Goal: Communication & Community: Participate in discussion

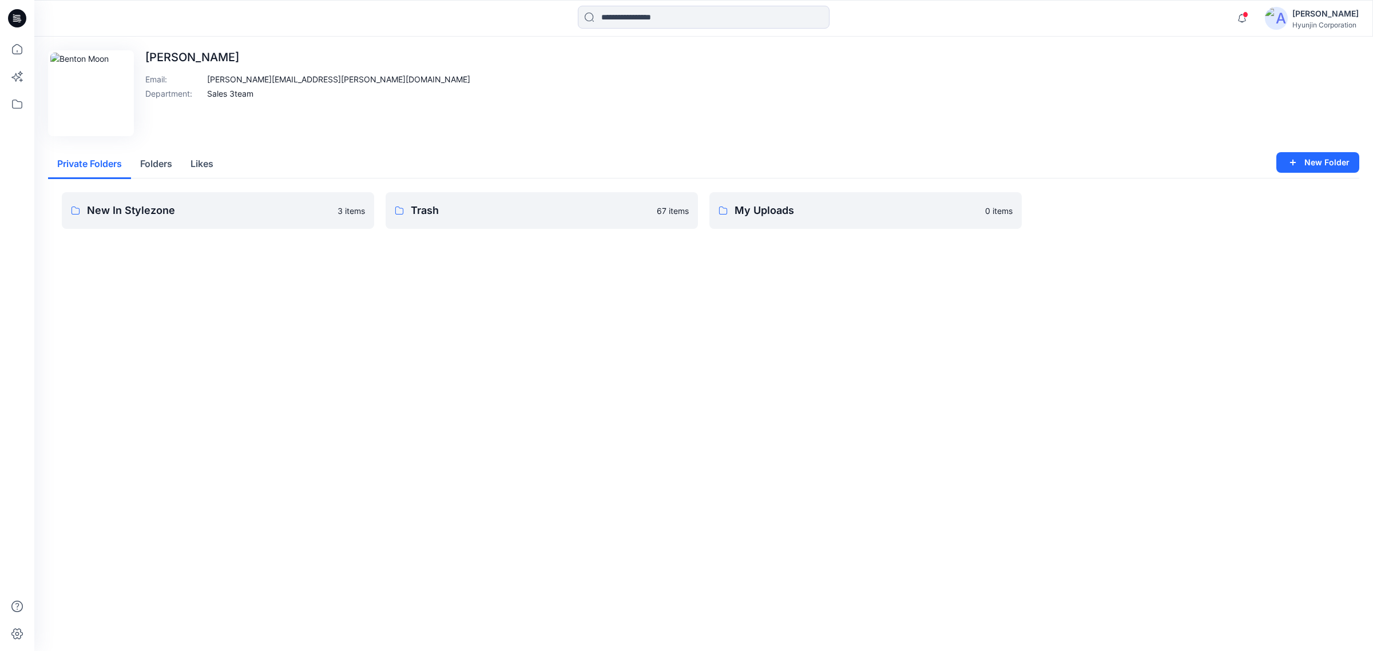
click at [168, 164] on button "Folders" at bounding box center [156, 164] width 50 height 29
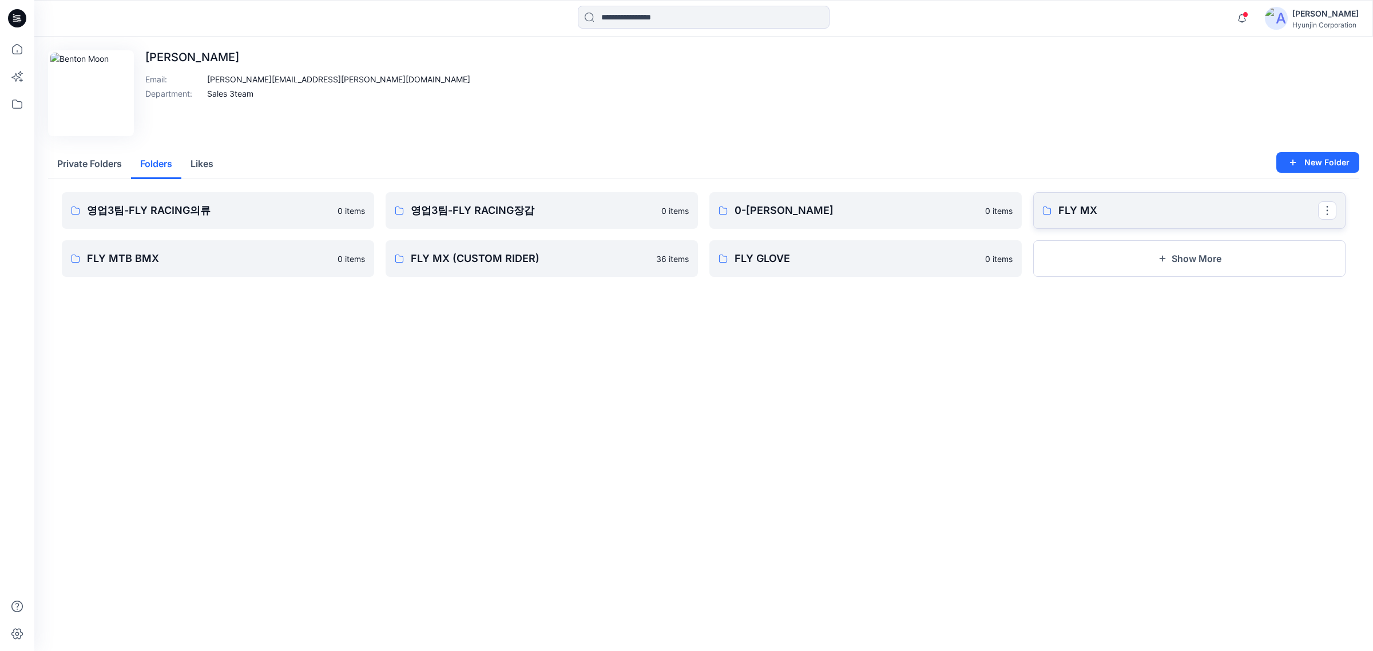
click at [1121, 206] on p "FLY MX" at bounding box center [1188, 210] width 260 height 16
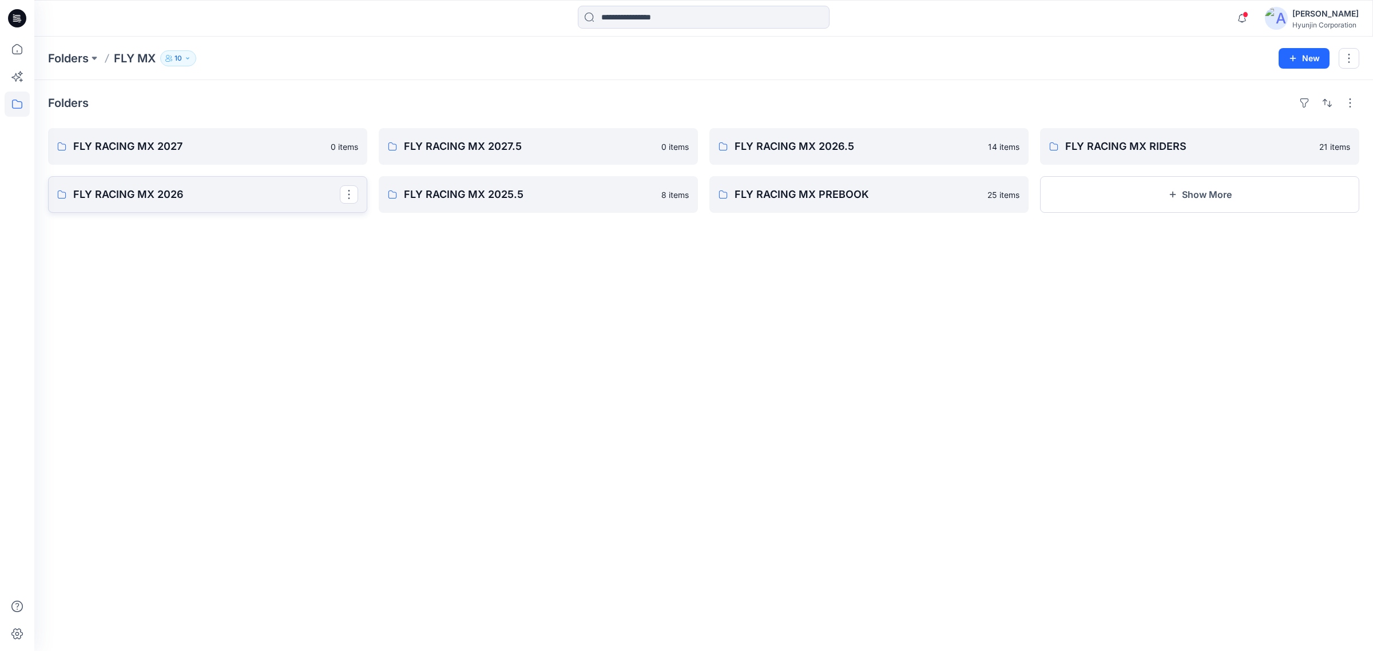
click at [210, 190] on p "FLY RACING MX 2026" at bounding box center [206, 194] width 267 height 16
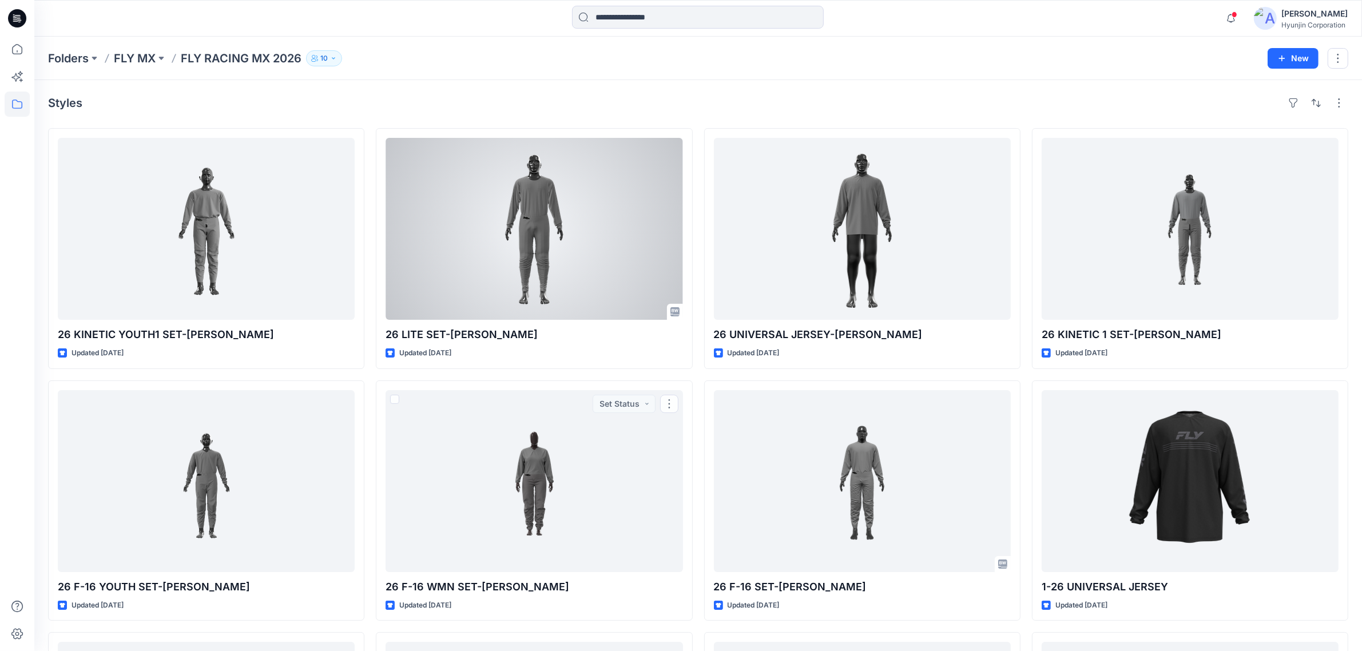
drag, startPoint x: 669, startPoint y: 335, endPoint x: 589, endPoint y: 335, distance: 80.1
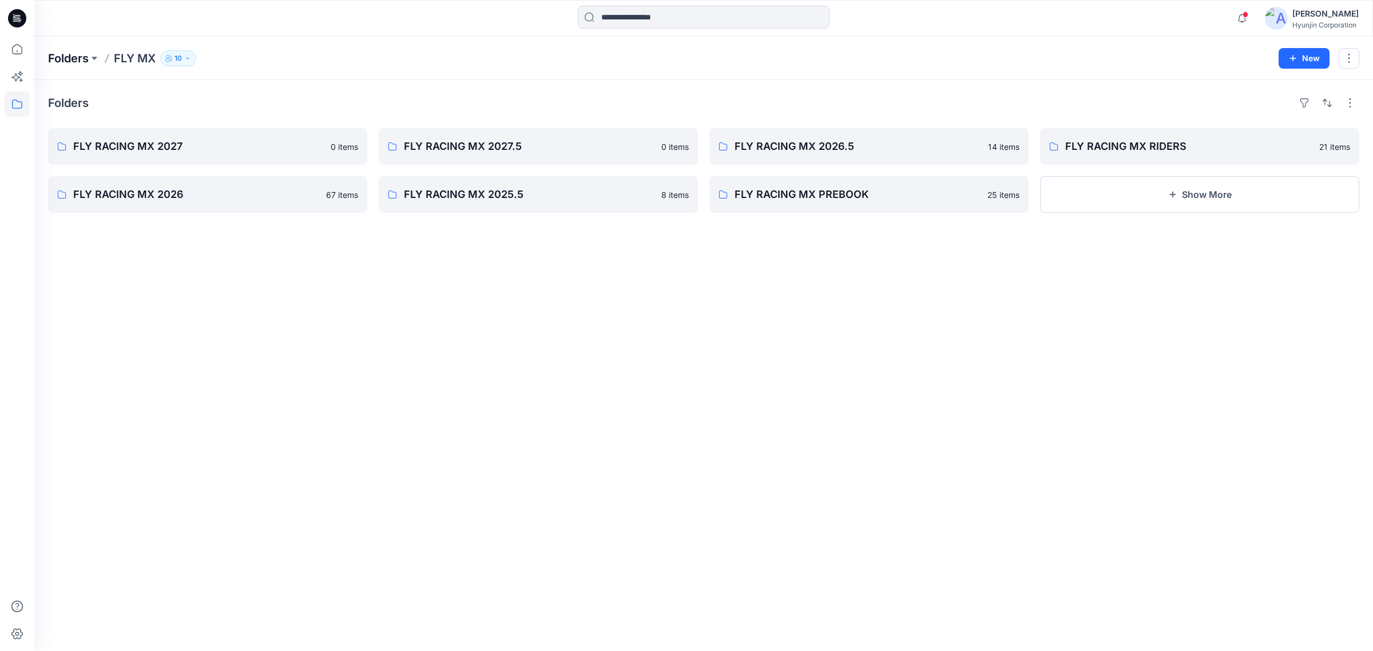
click at [70, 61] on p "Folders" at bounding box center [68, 58] width 41 height 16
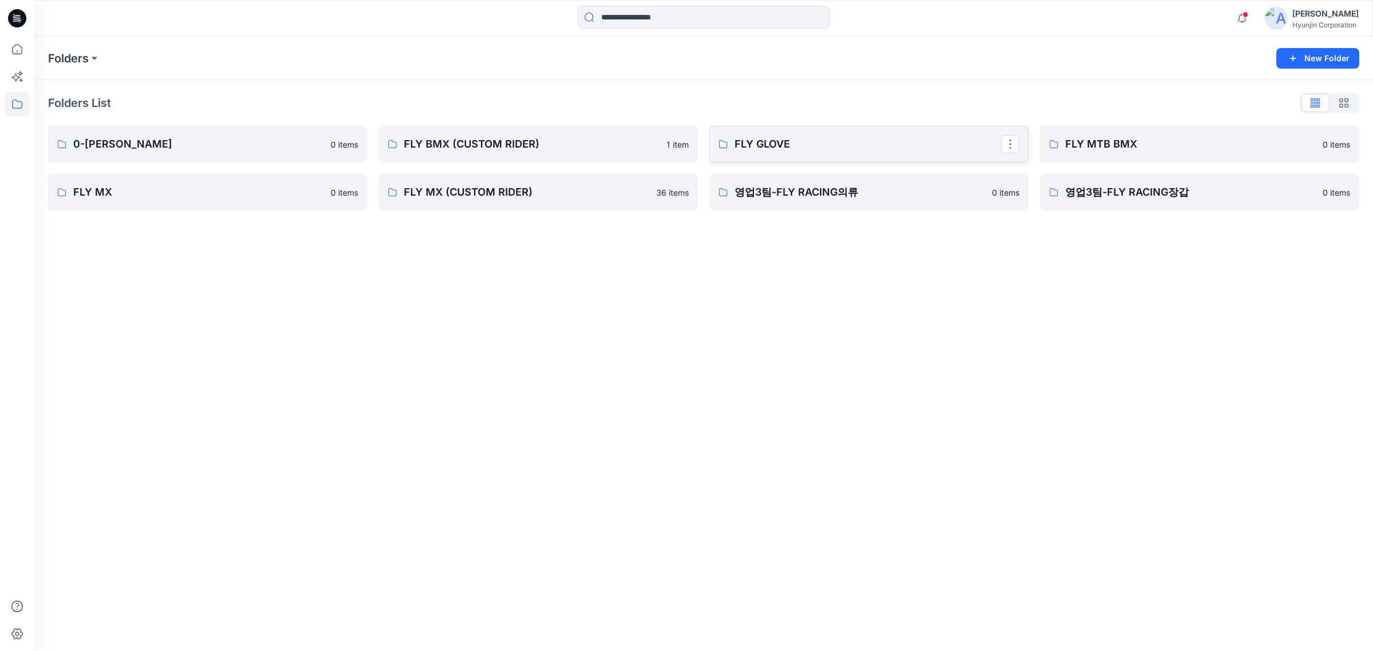
click at [810, 144] on p "FLY GLOVE" at bounding box center [867, 144] width 267 height 16
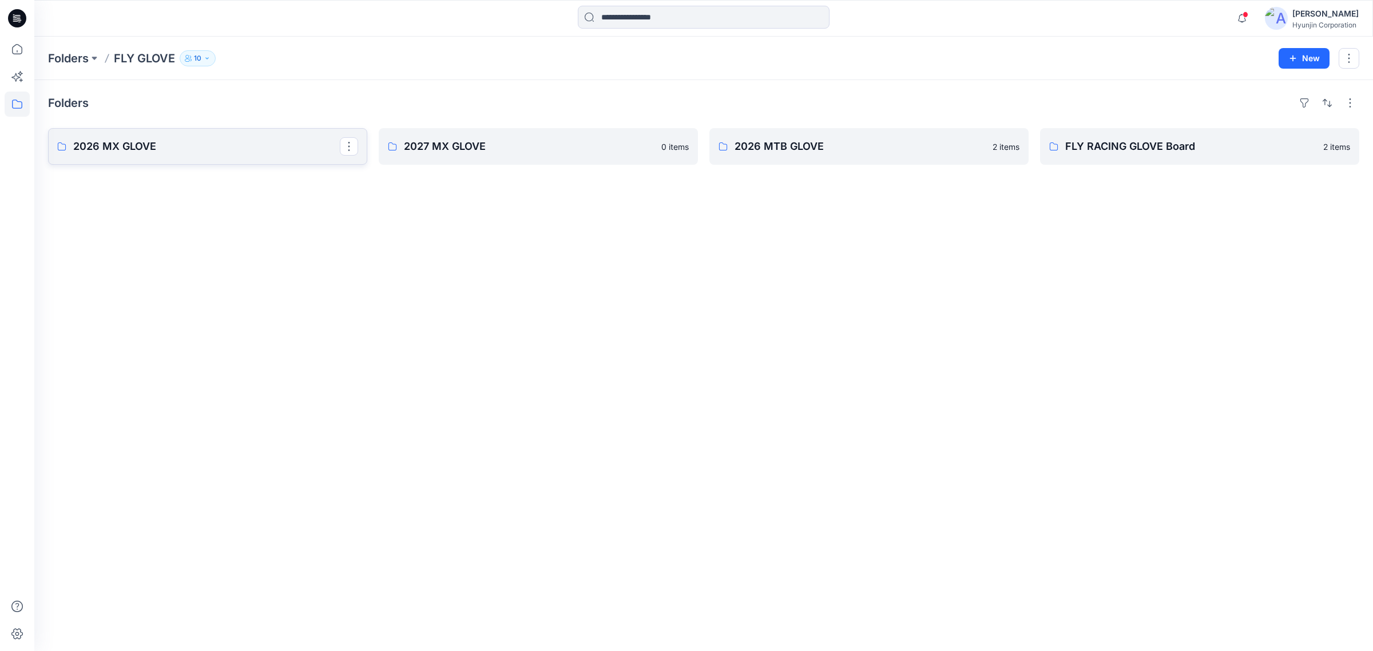
click at [217, 164] on link "2026 MX GLOVE" at bounding box center [207, 146] width 319 height 37
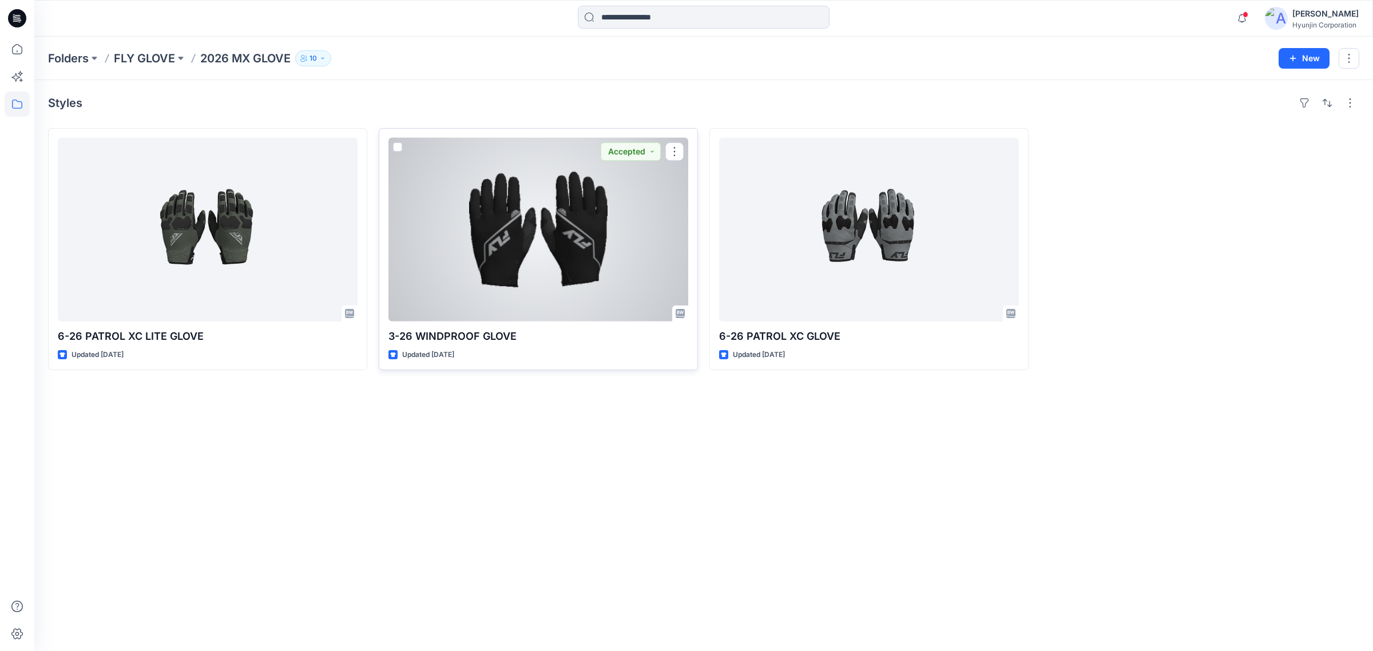
click at [618, 281] on div at bounding box center [538, 230] width 300 height 184
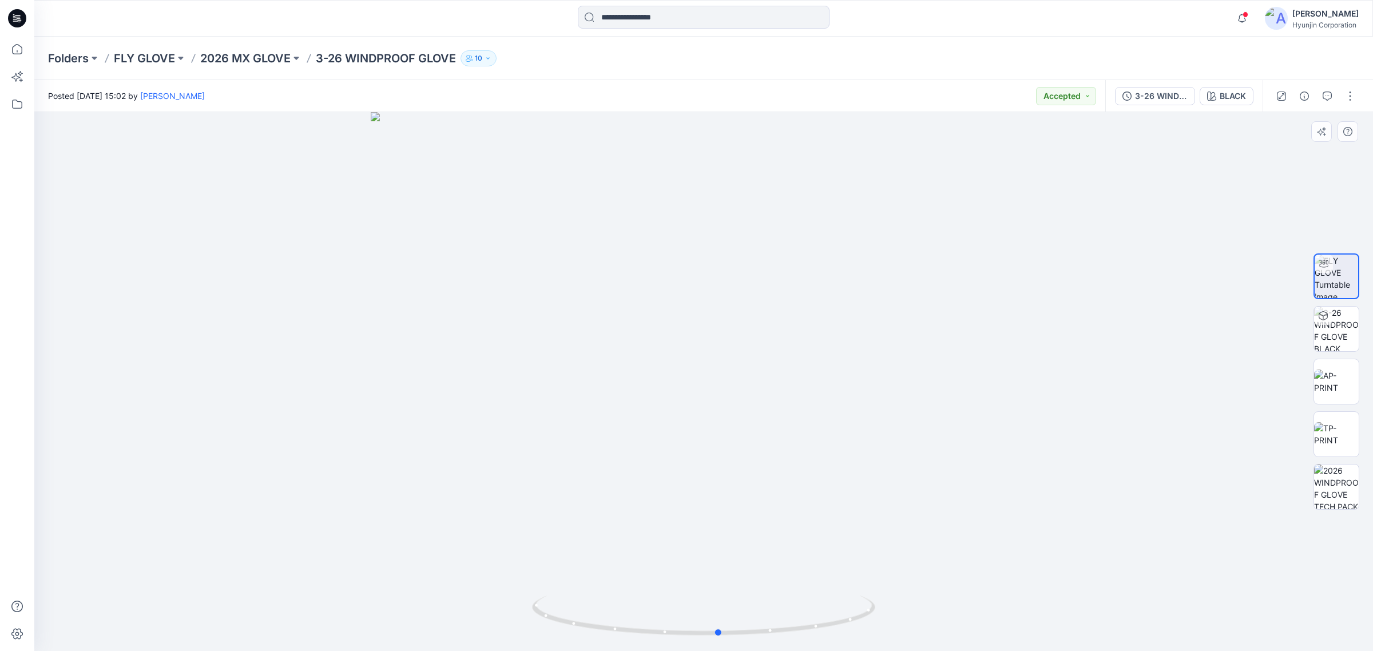
drag, startPoint x: 764, startPoint y: 535, endPoint x: 825, endPoint y: 458, distance: 99.0
click at [825, 458] on div at bounding box center [703, 381] width 1338 height 539
click at [1227, 92] on div "BLACK" at bounding box center [1232, 96] width 26 height 13
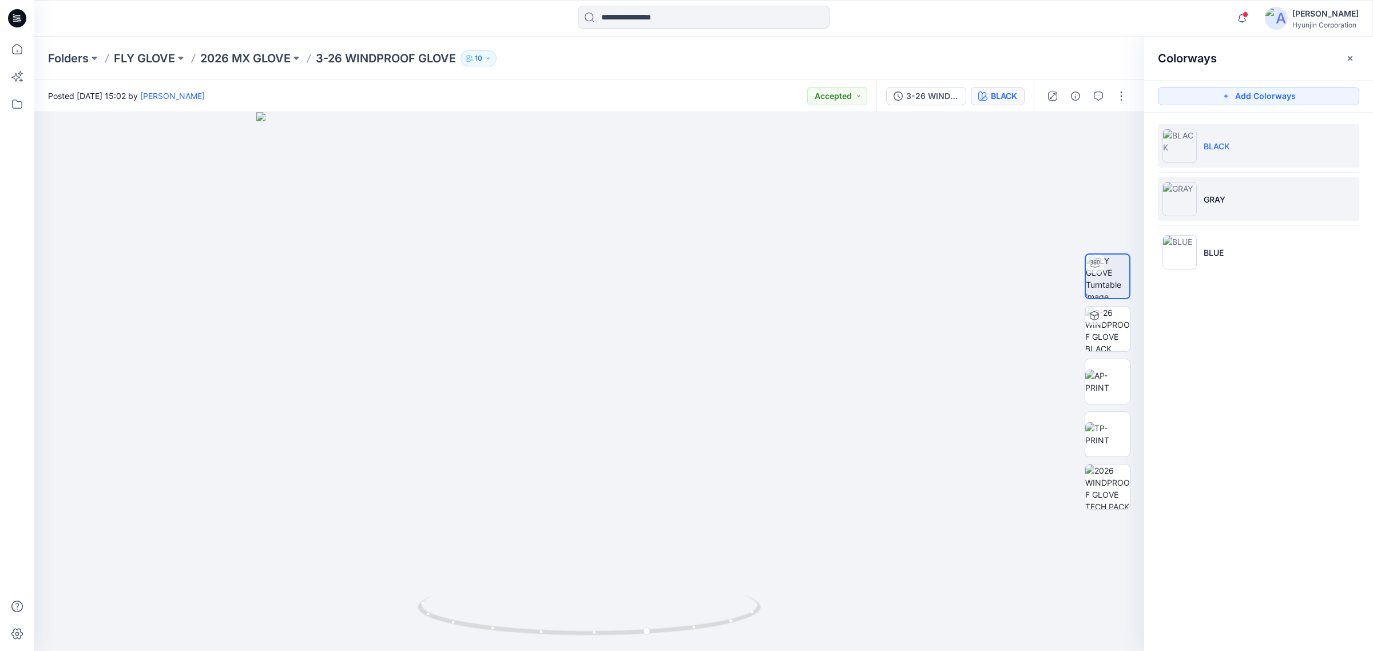
click at [1235, 196] on li "GRAY" at bounding box center [1258, 198] width 201 height 43
drag, startPoint x: 692, startPoint y: 511, endPoint x: 652, endPoint y: 508, distance: 40.1
click at [652, 508] on div at bounding box center [588, 381] width 1109 height 539
click at [859, 96] on button "Accepted" at bounding box center [842, 96] width 60 height 18
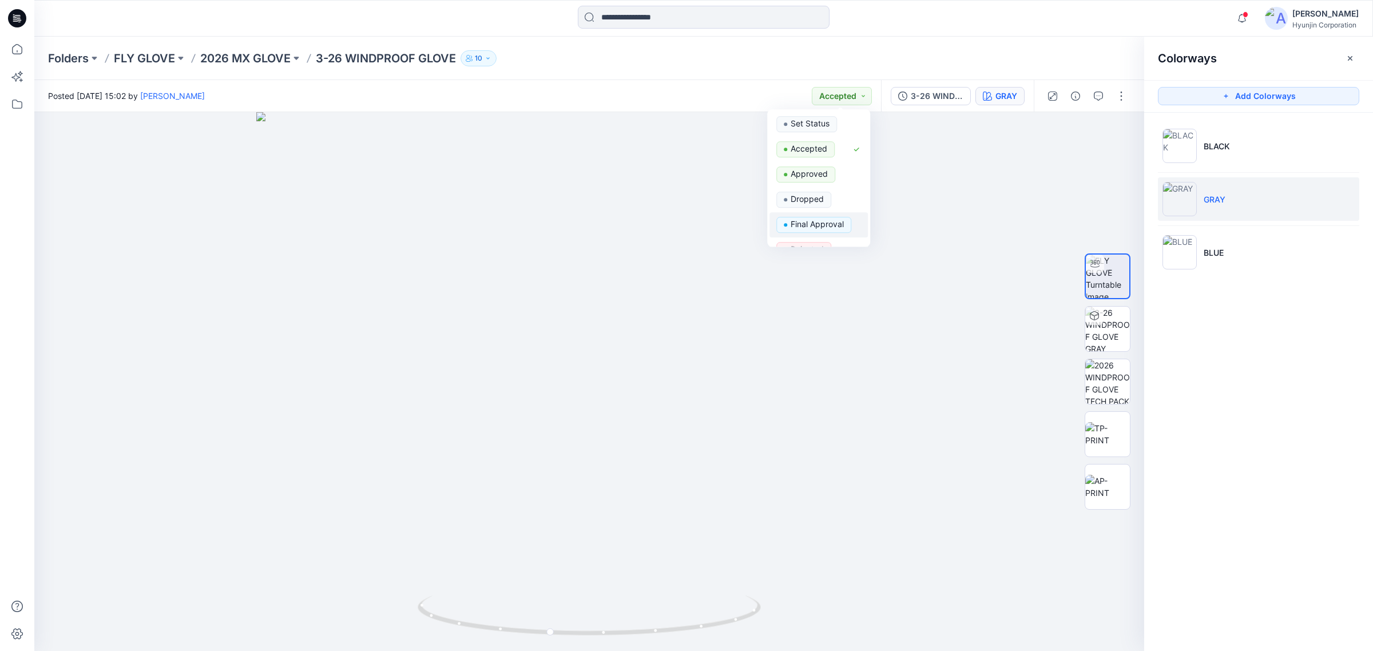
click at [818, 220] on p "Final Approval" at bounding box center [816, 224] width 53 height 15
click at [1095, 92] on icon "button" at bounding box center [1097, 96] width 9 height 9
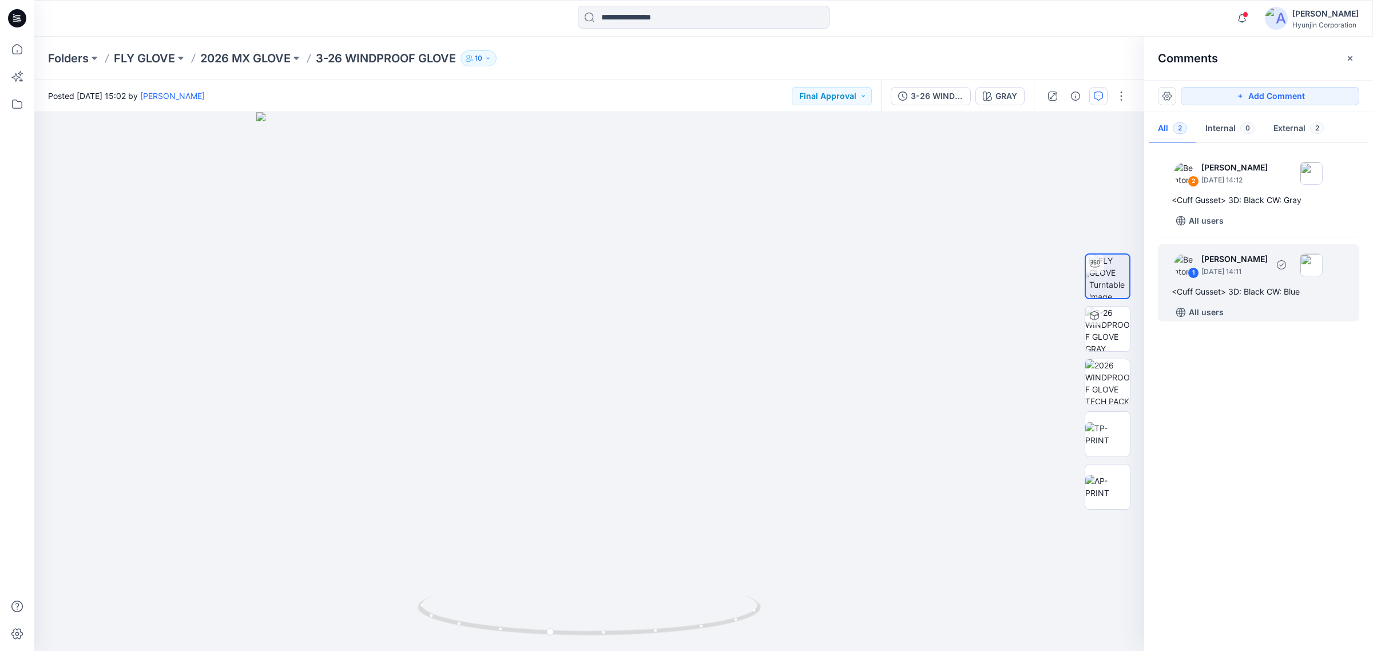
click at [1239, 291] on div "<Cuff Gusset> 3D: Black CW: Blue" at bounding box center [1258, 292] width 174 height 14
click at [1230, 289] on div "<Cuff Gusset> 3D: Black CW: Blue" at bounding box center [1258, 292] width 174 height 14
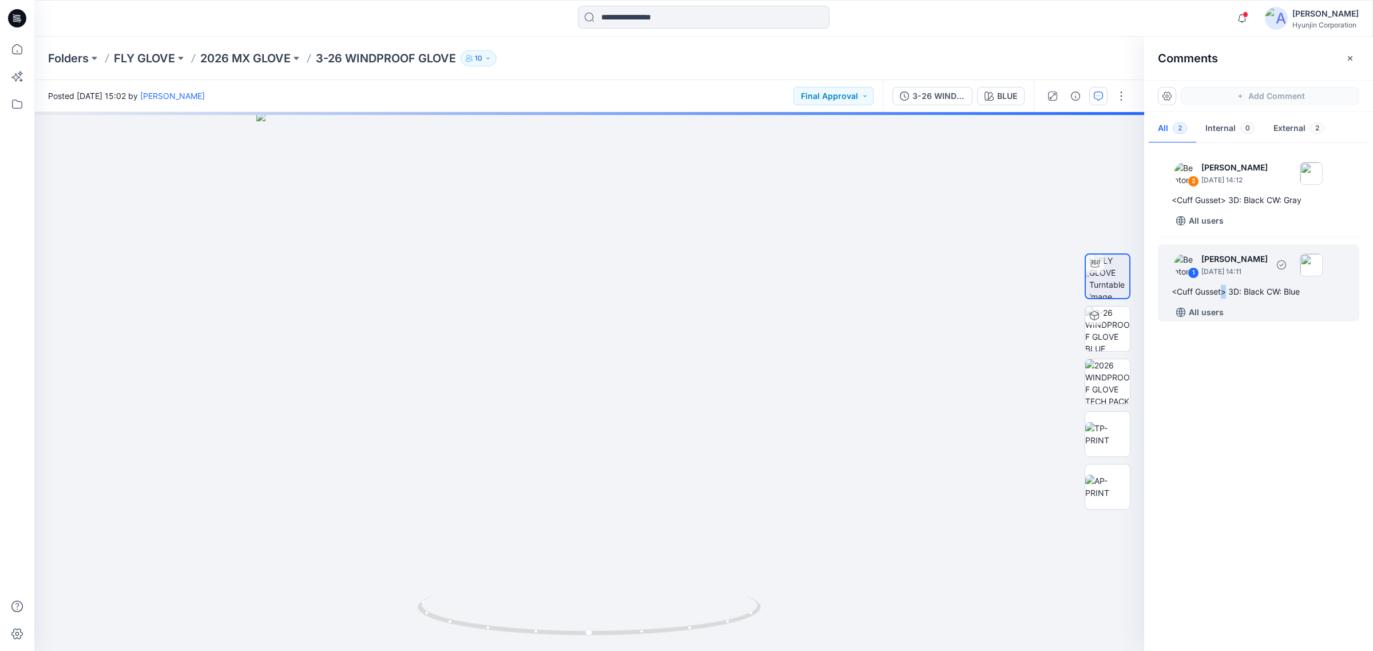
click at [1224, 292] on div "<Cuff Gusset> 3D: Black CW: Blue" at bounding box center [1258, 292] width 174 height 14
click at [1225, 292] on div "<Cuff Gusset> 3D: Black CW: Blue" at bounding box center [1258, 292] width 174 height 14
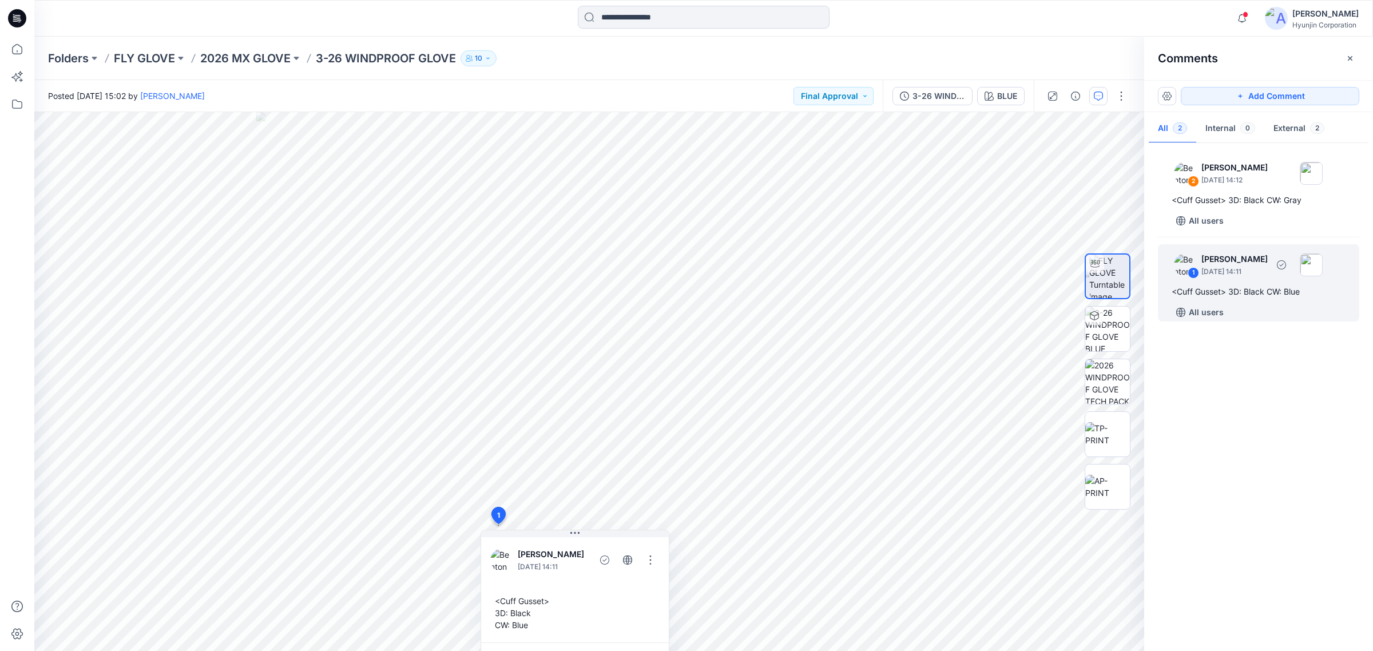
click at [1223, 302] on div "1 [PERSON_NAME] [DATE] 14:11 <Cuff Gusset> 3D: Black CW: Blue All users" at bounding box center [1258, 282] width 201 height 77
click at [62, 55] on p "Folders" at bounding box center [68, 58] width 41 height 16
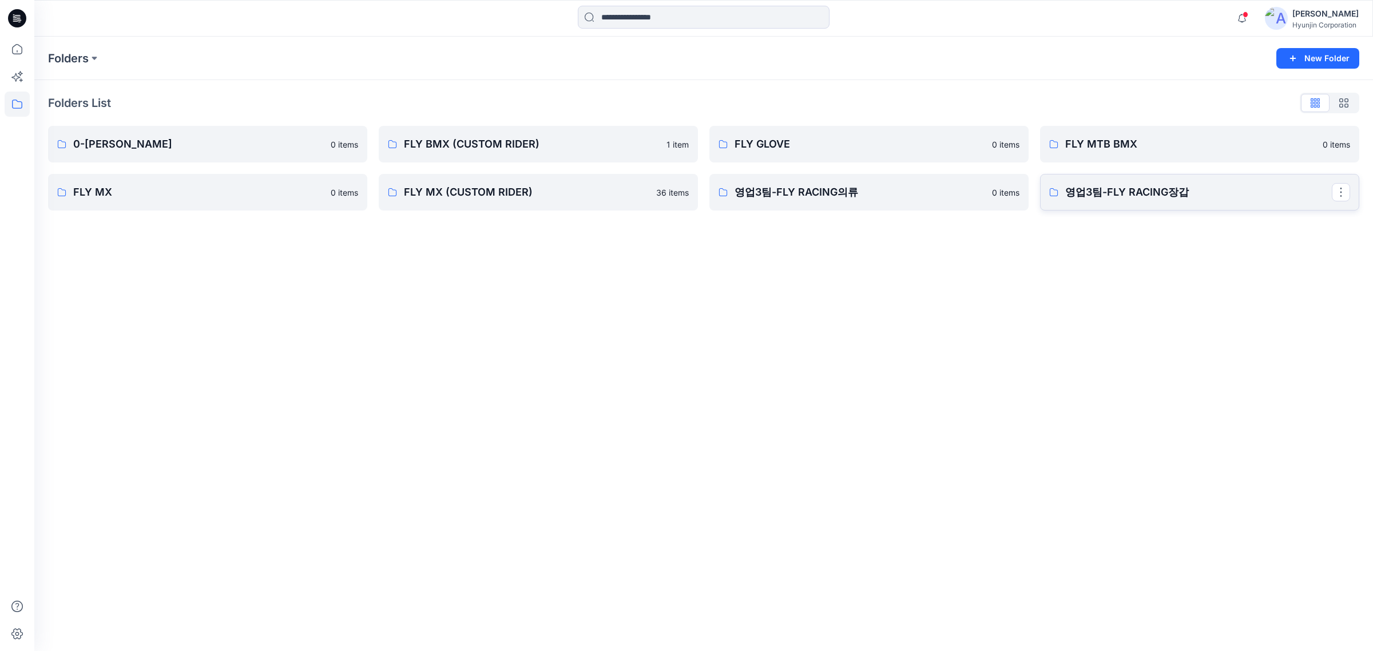
click at [1098, 182] on link "영업3팀-FLY RACING장갑" at bounding box center [1199, 192] width 319 height 37
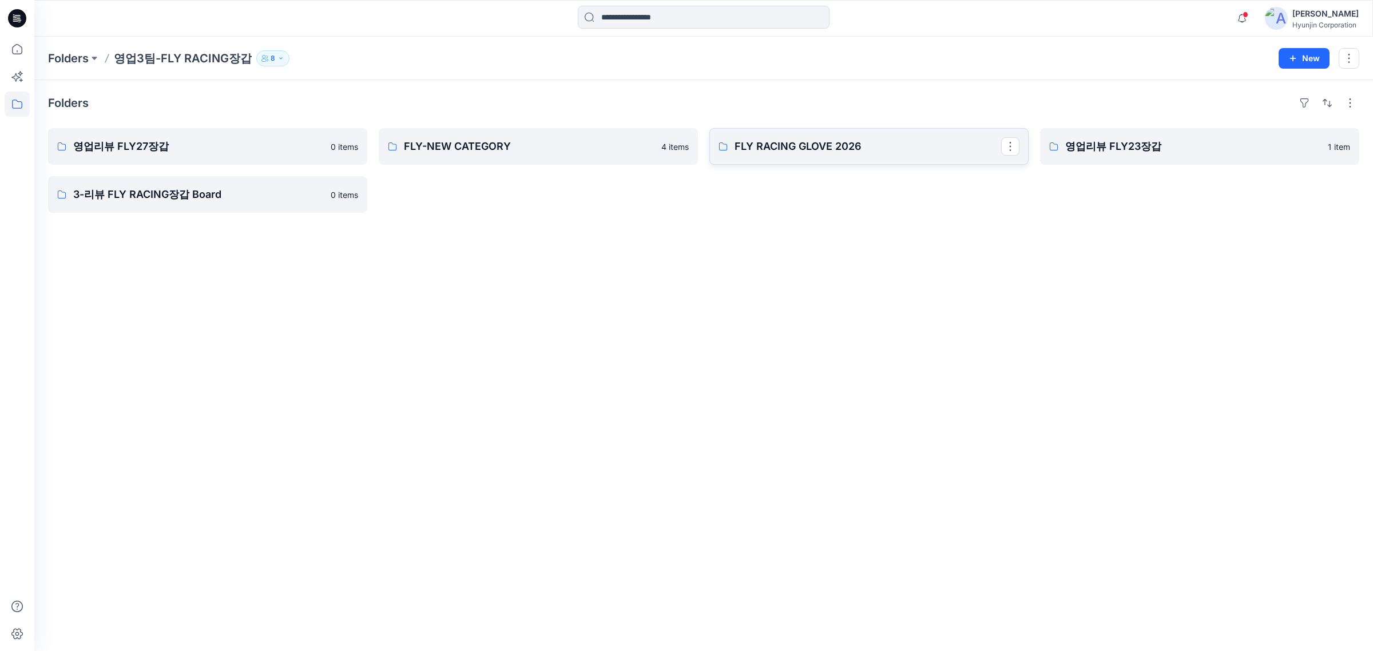
click at [840, 150] on p "FLY RACING GLOVE 2026" at bounding box center [867, 146] width 267 height 16
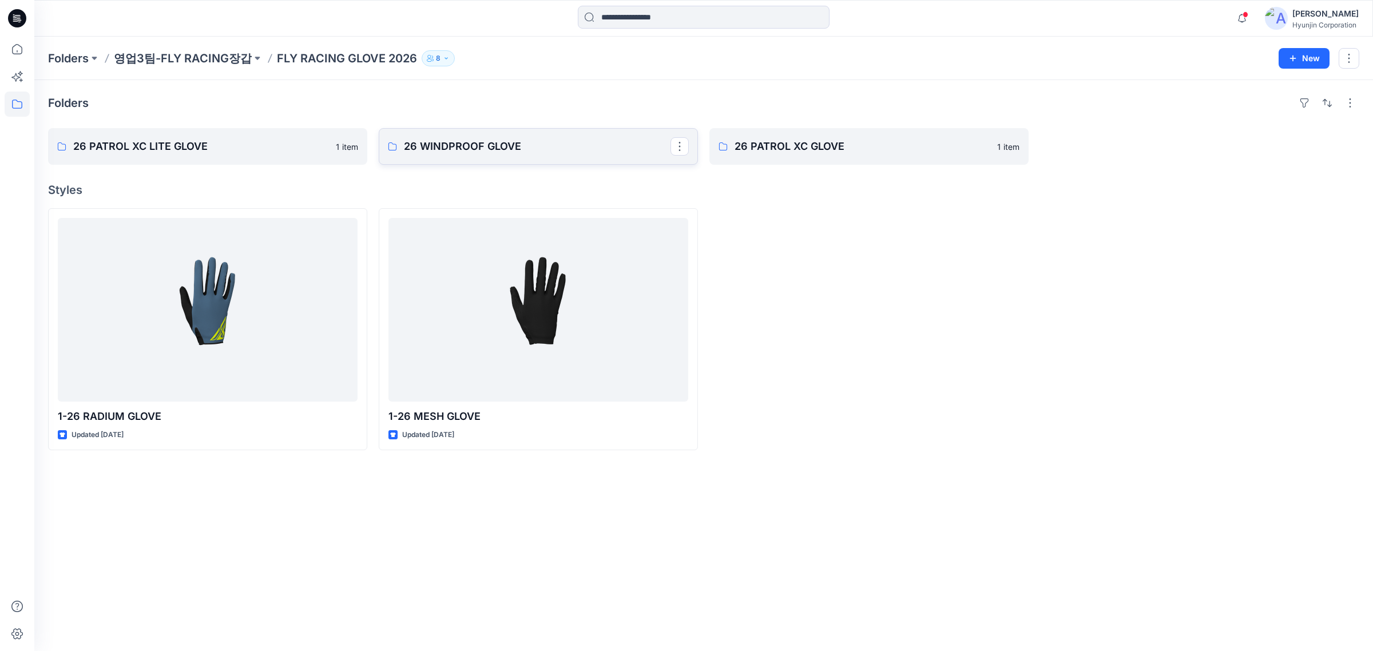
click at [521, 140] on p "26 WINDPROOF GLOVE" at bounding box center [537, 146] width 267 height 16
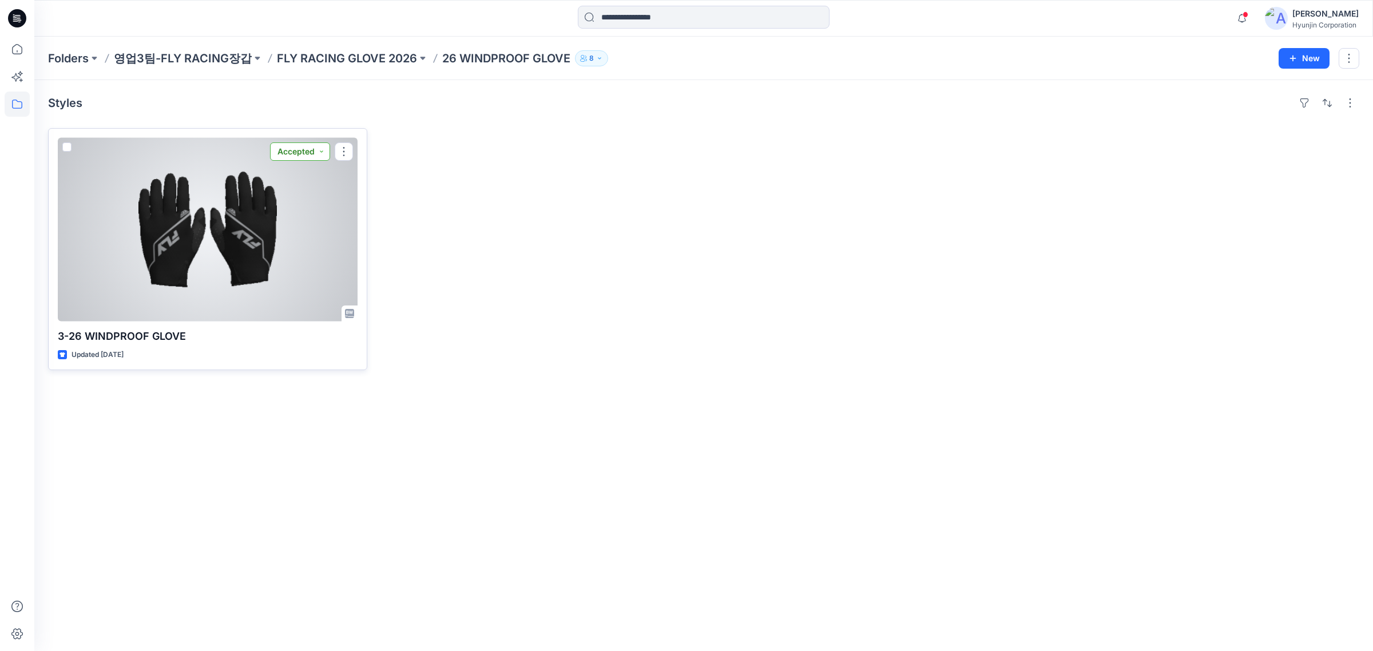
click at [286, 158] on button "Accepted" at bounding box center [300, 151] width 60 height 18
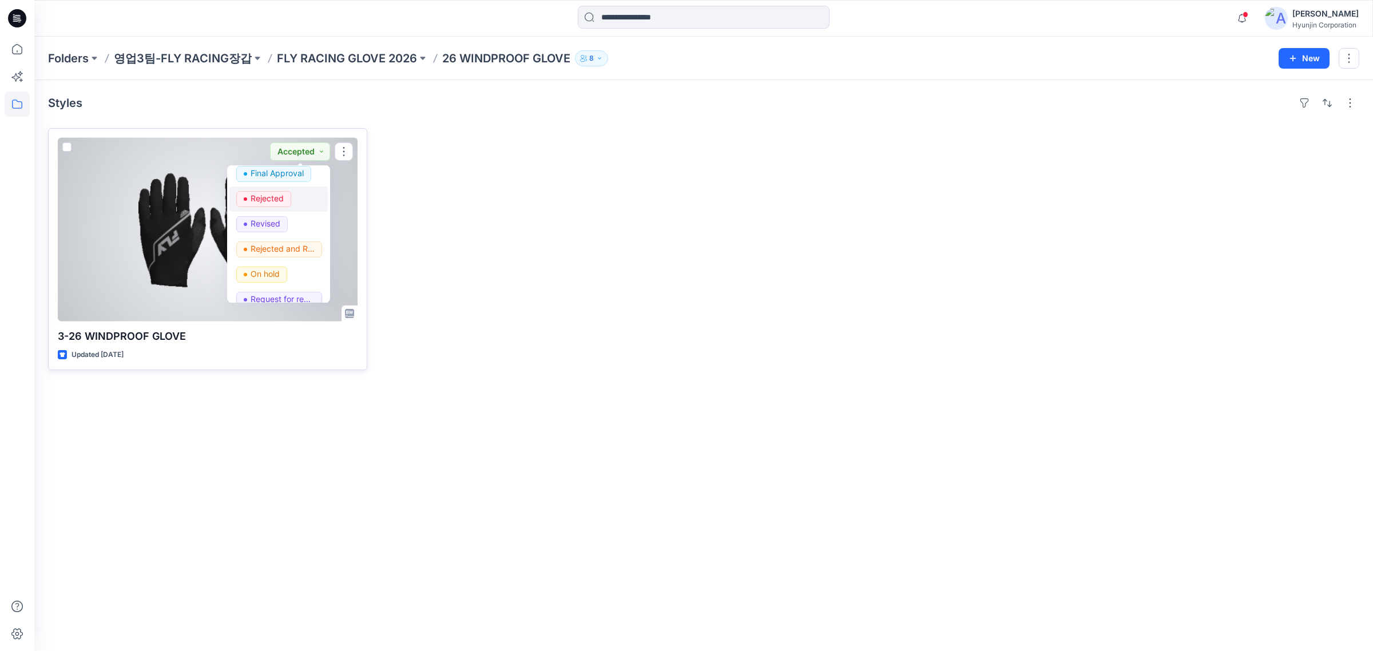
scroll to position [72, 0]
click at [289, 210] on p "Final Approval" at bounding box center [276, 208] width 53 height 15
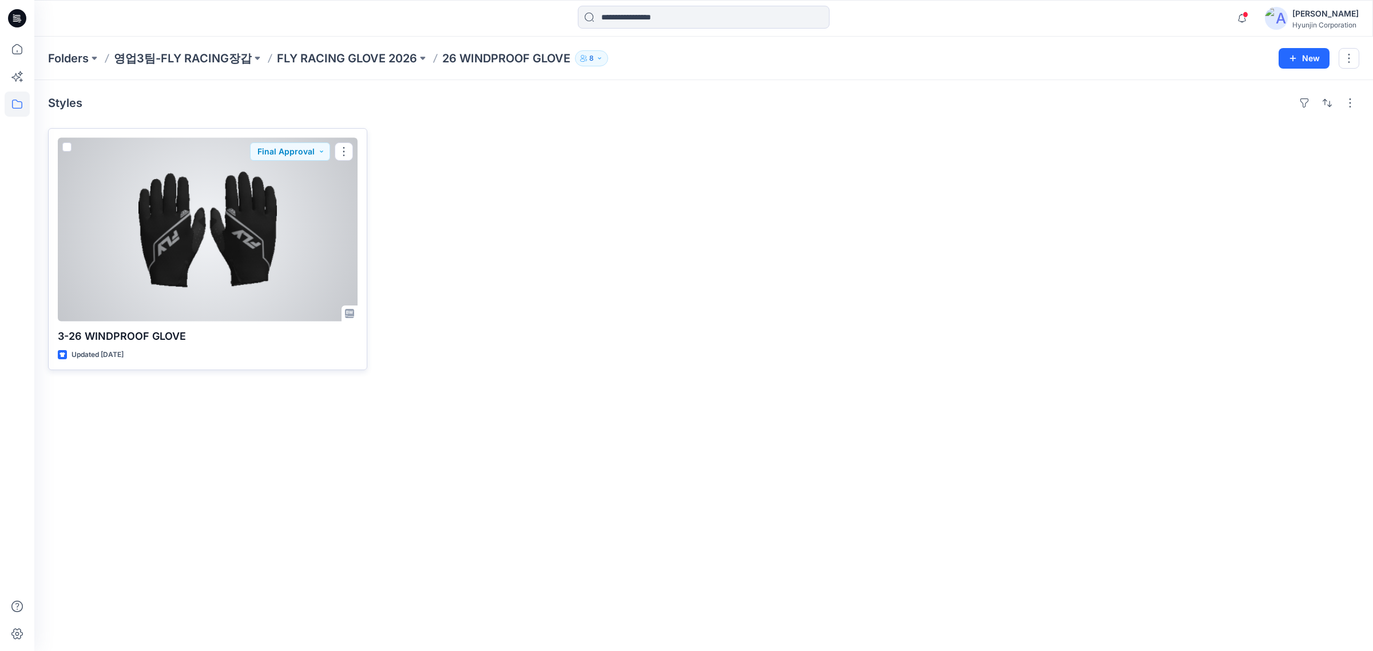
click at [175, 224] on div at bounding box center [208, 230] width 300 height 184
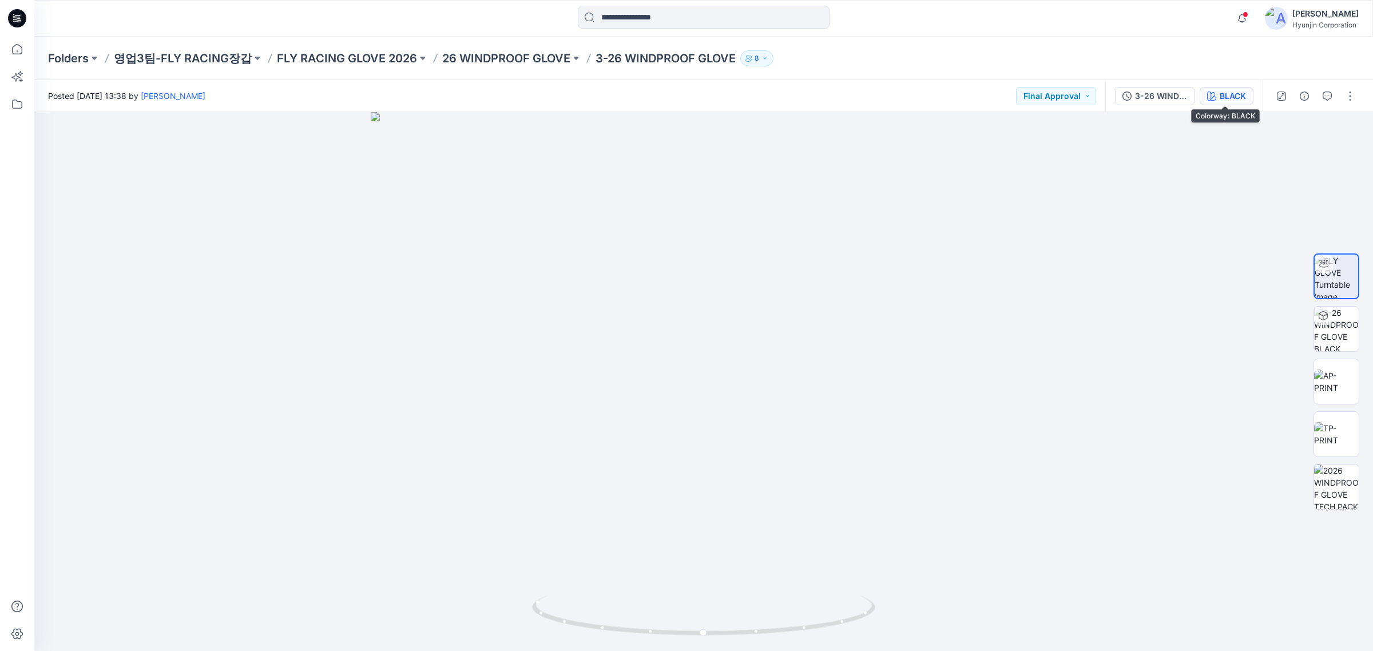
click at [1225, 99] on div "BLACK" at bounding box center [1232, 96] width 26 height 13
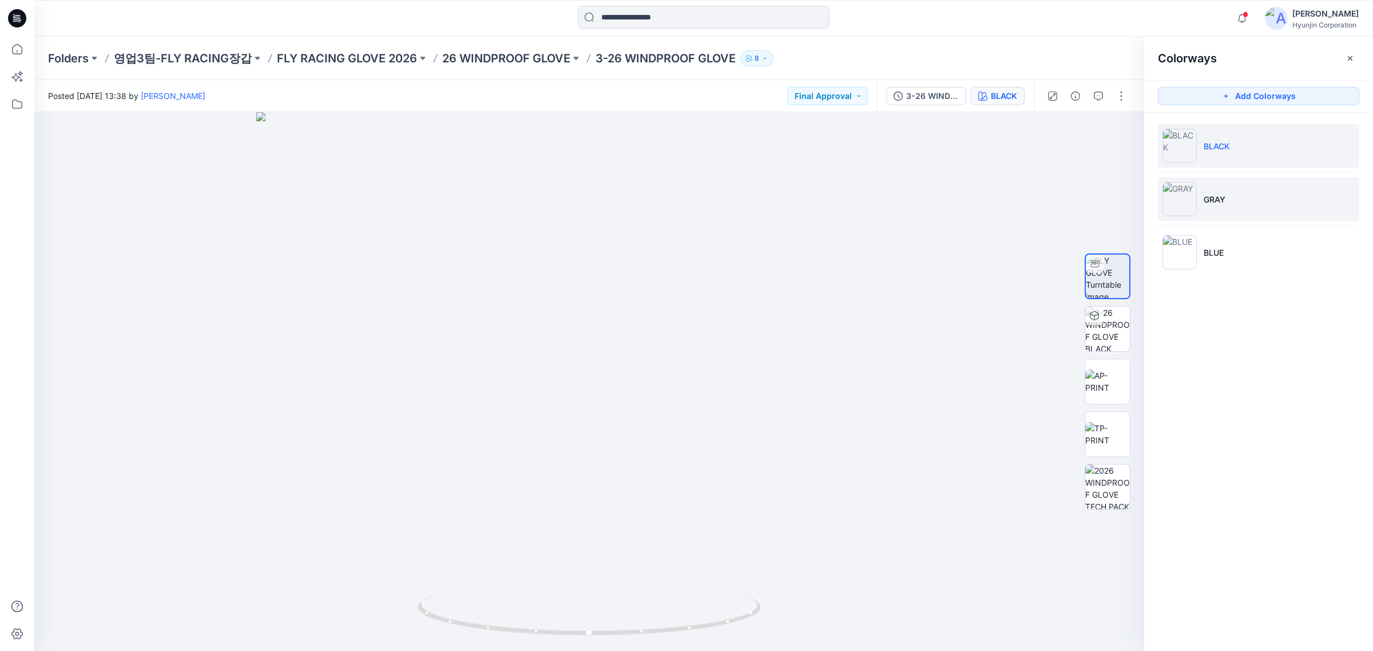
click at [1208, 193] on p "GRAY" at bounding box center [1214, 199] width 22 height 12
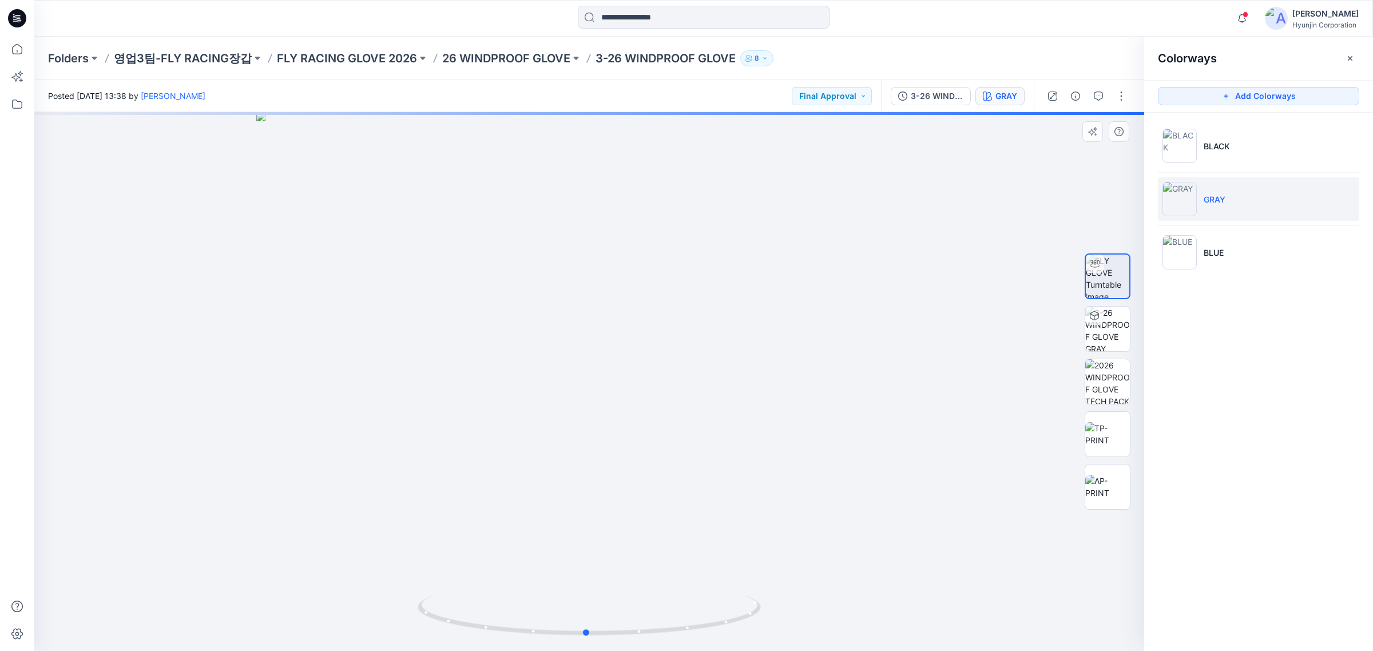
click at [678, 499] on div at bounding box center [588, 381] width 1109 height 539
drag, startPoint x: 610, startPoint y: 322, endPoint x: 579, endPoint y: 315, distance: 31.1
click at [579, 315] on div at bounding box center [588, 381] width 1109 height 539
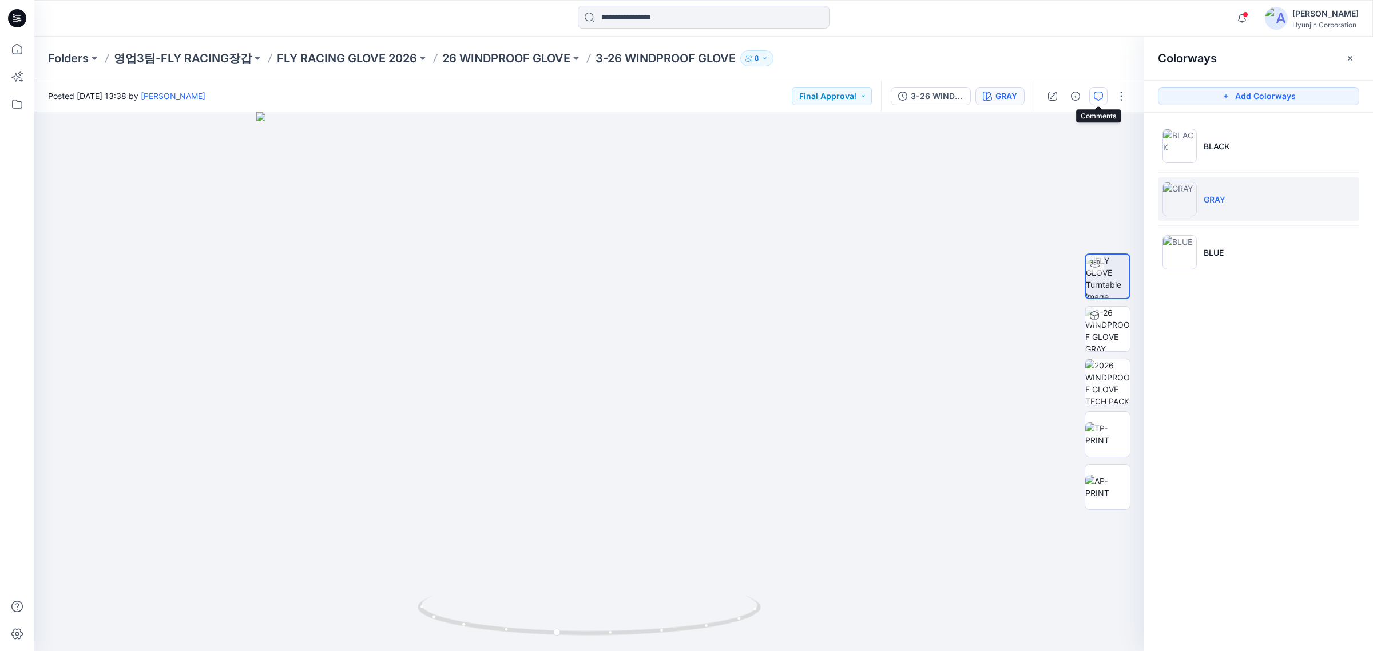
click at [1104, 95] on button "button" at bounding box center [1098, 96] width 18 height 18
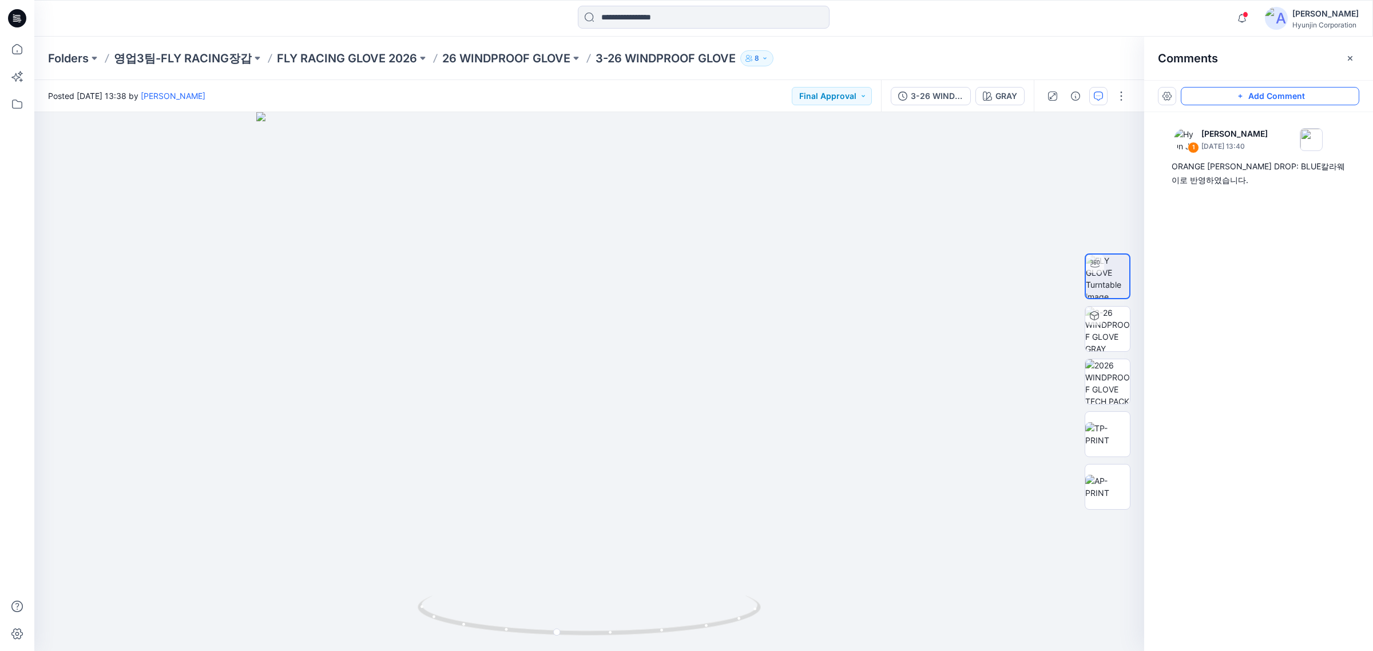
click at [1266, 101] on button "Add Comment" at bounding box center [1269, 96] width 178 height 18
click at [476, 504] on div "2" at bounding box center [588, 381] width 1109 height 539
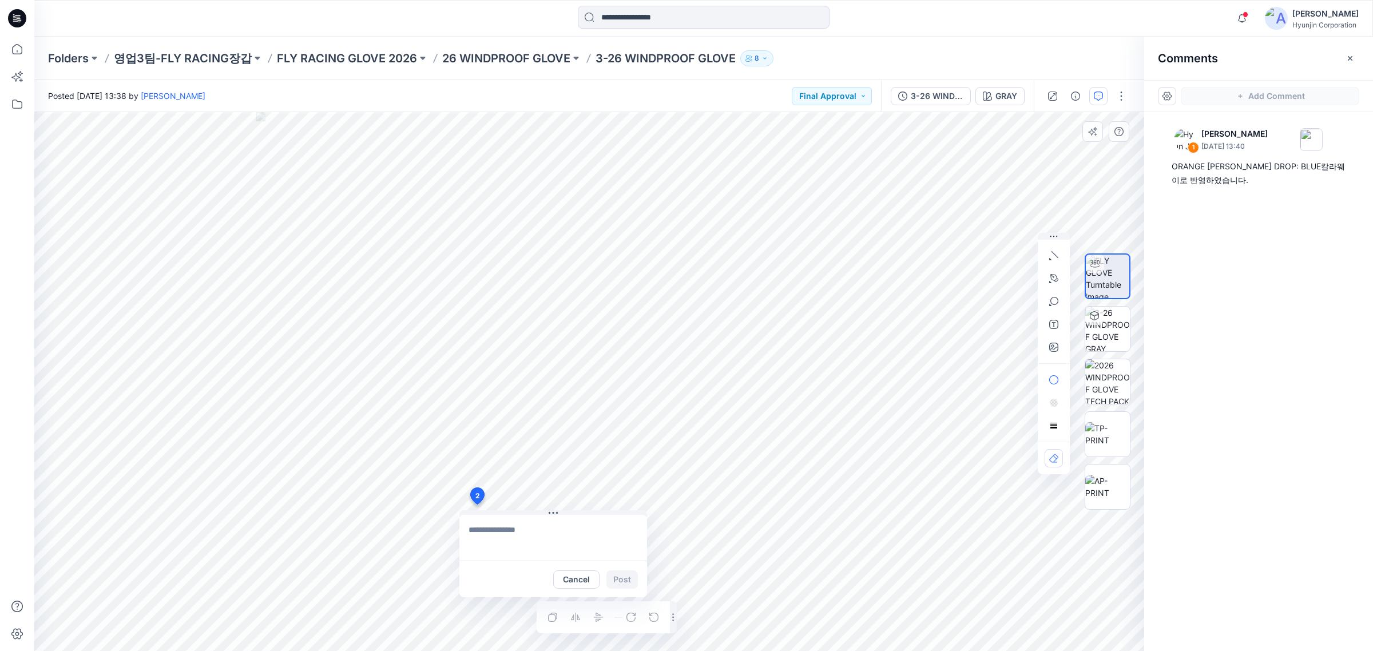
click at [542, 526] on textarea at bounding box center [553, 538] width 188 height 46
drag, startPoint x: 562, startPoint y: 512, endPoint x: 585, endPoint y: 536, distance: 33.6
click at [585, 526] on button at bounding box center [567, 522] width 188 height 7
click at [584, 547] on textarea at bounding box center [577, 562] width 188 height 46
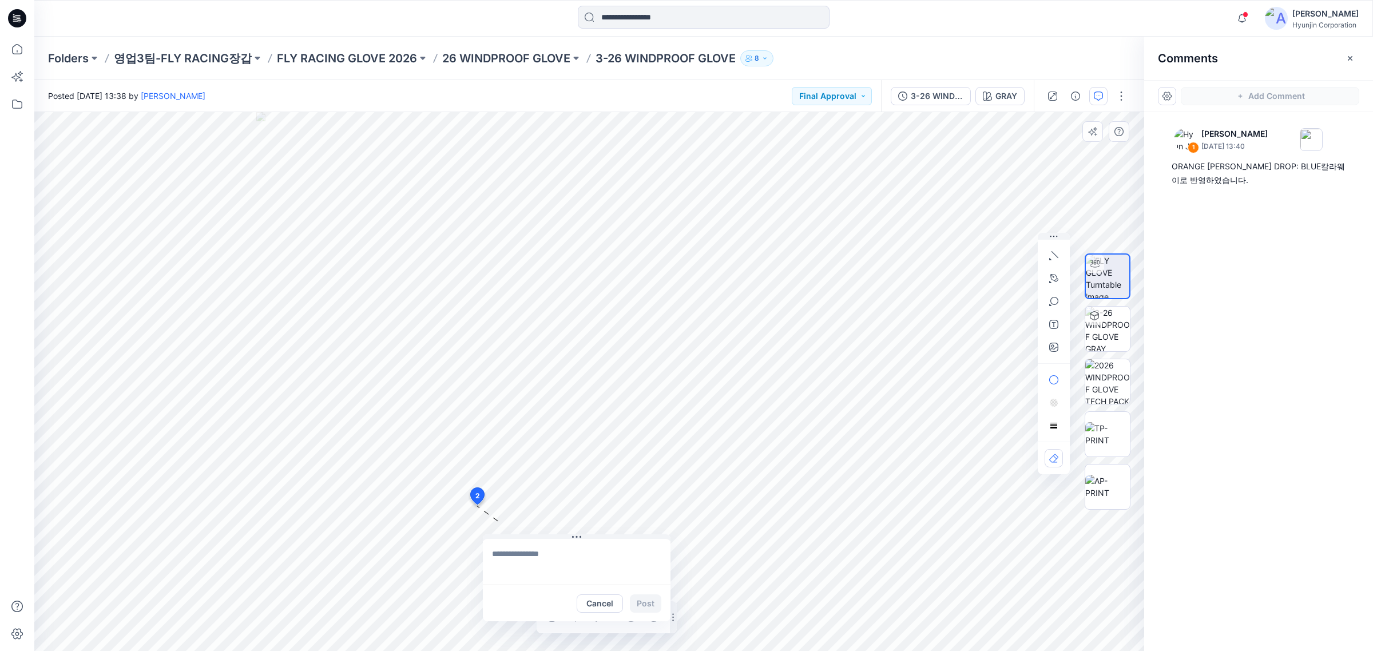
type textarea "*"
type textarea "**********"
click at [461, 538] on div "**********" at bounding box center [588, 381] width 1109 height 539
click at [643, 604] on button "Post" at bounding box center [645, 603] width 31 height 18
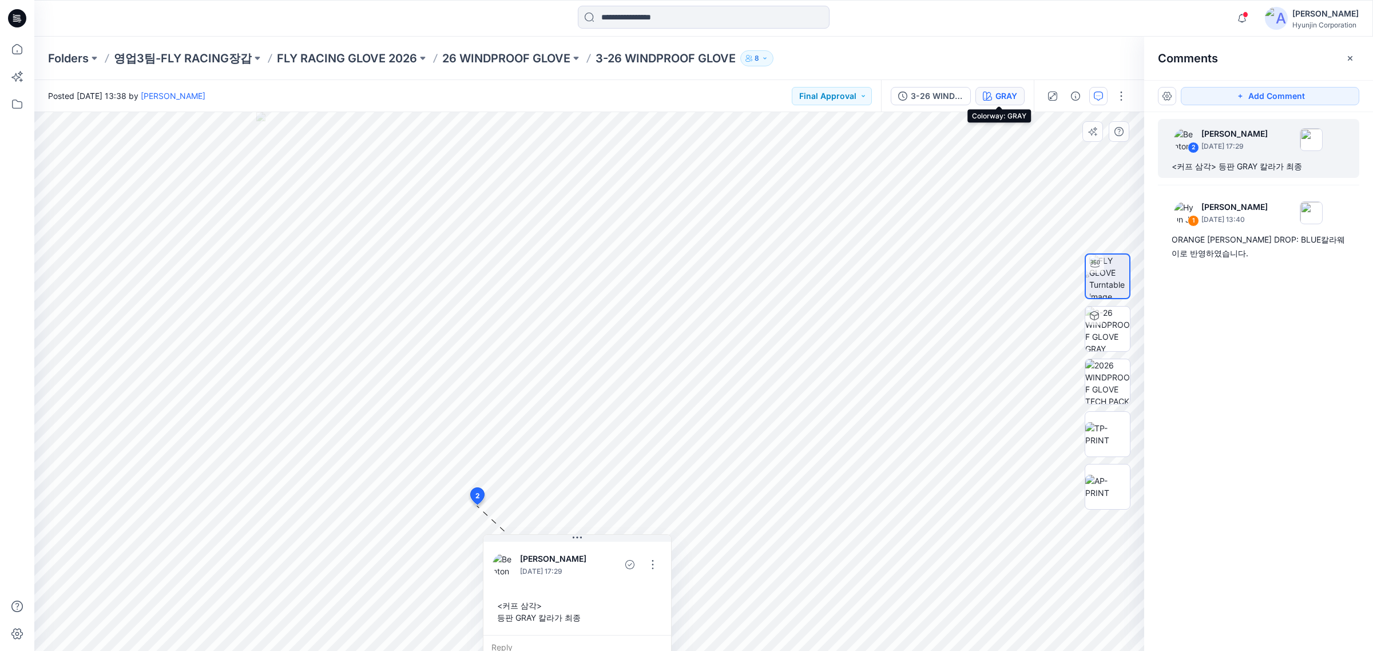
click at [1009, 90] on div "GRAY" at bounding box center [1006, 96] width 22 height 13
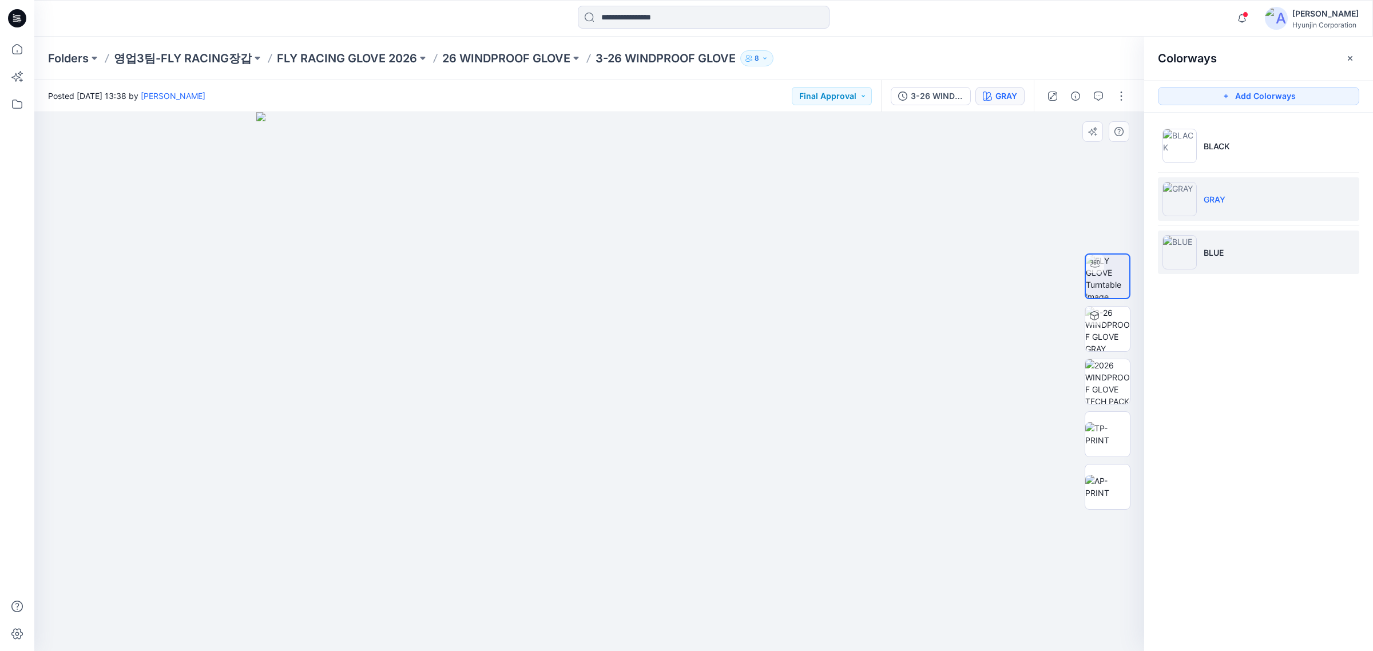
click at [1184, 241] on img at bounding box center [1179, 252] width 34 height 34
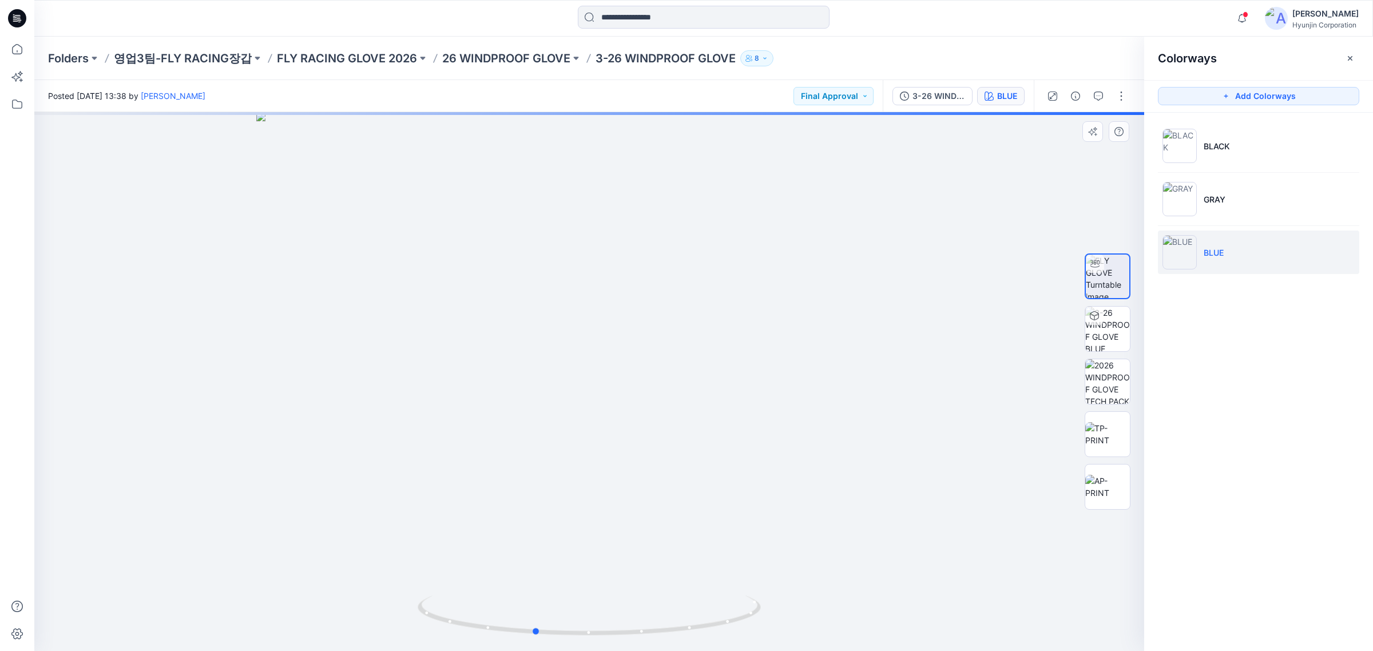
drag, startPoint x: 669, startPoint y: 566, endPoint x: 623, endPoint y: 566, distance: 45.8
click at [623, 566] on div at bounding box center [588, 381] width 1109 height 539
click at [1093, 95] on icon "button" at bounding box center [1097, 96] width 9 height 9
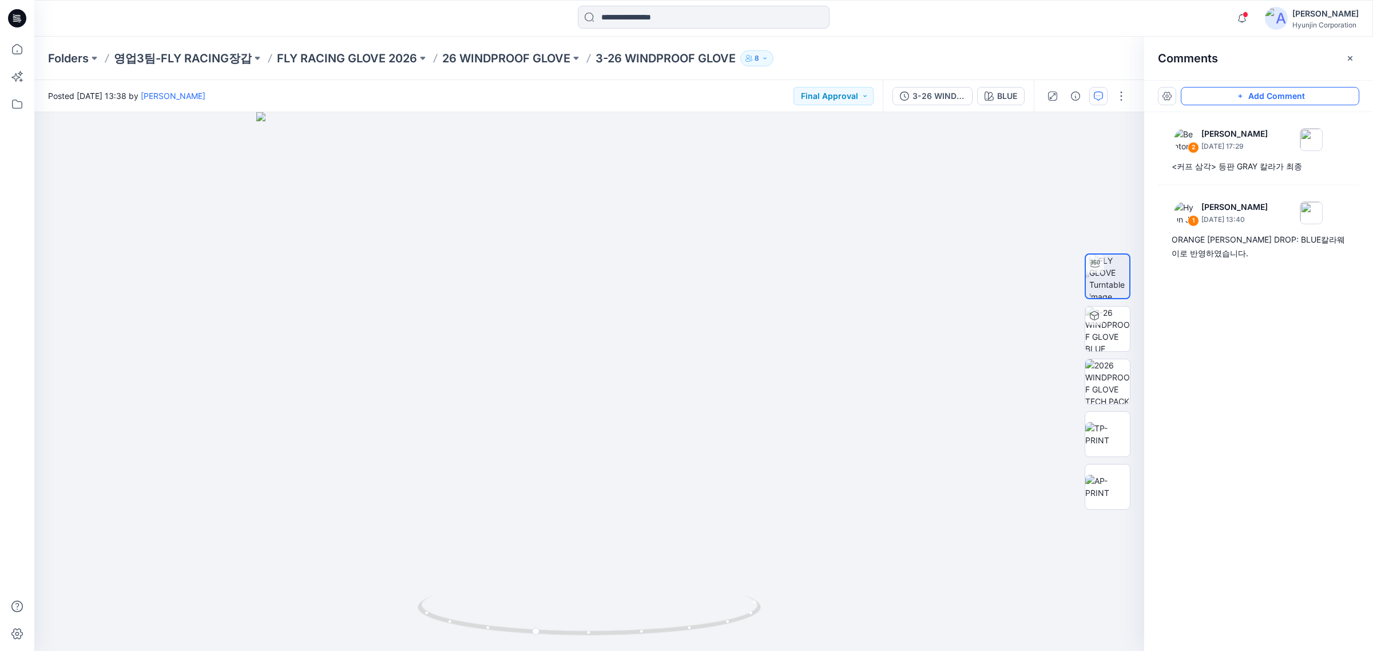
click at [1284, 96] on button "Add Comment" at bounding box center [1269, 96] width 178 height 18
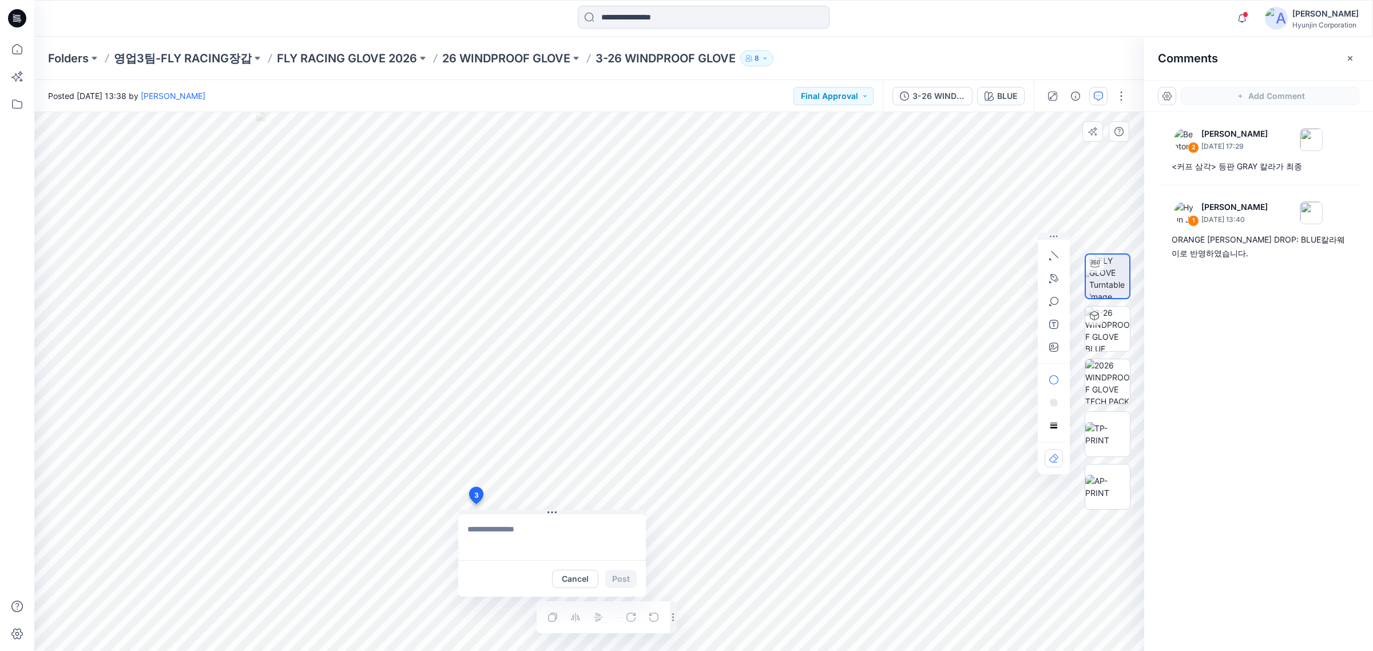
click at [475, 504] on div "3 Cancel Post Layer 1" at bounding box center [588, 381] width 1109 height 539
click at [535, 527] on textarea at bounding box center [552, 537] width 188 height 46
type textarea "**********"
click at [615, 584] on button "Post" at bounding box center [620, 579] width 31 height 18
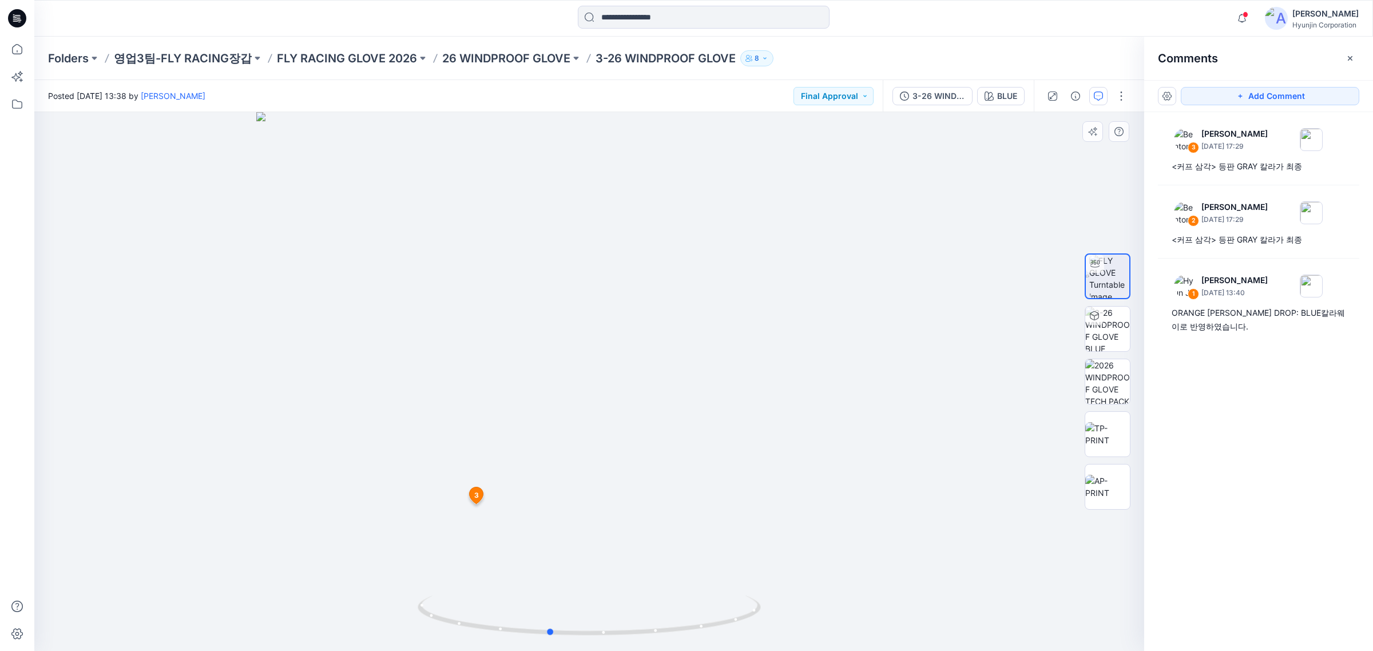
drag, startPoint x: 342, startPoint y: 447, endPoint x: 302, endPoint y: 444, distance: 40.1
click at [302, 444] on div at bounding box center [588, 381] width 1109 height 539
